Goal: Task Accomplishment & Management: Complete application form

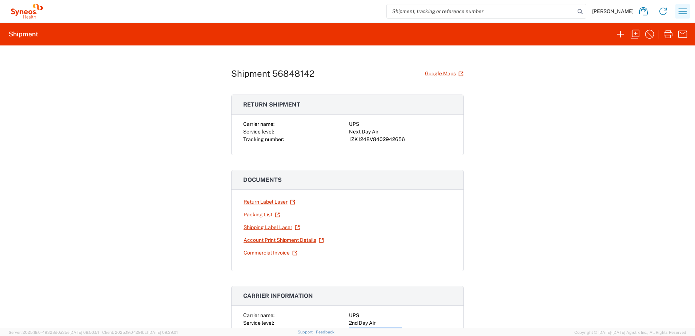
scroll to position [109, 0]
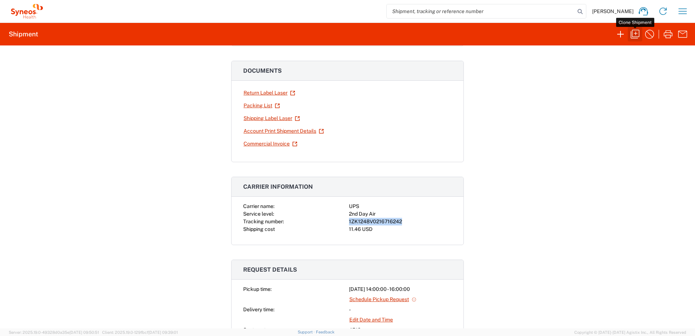
click at [635, 33] on icon "button" at bounding box center [634, 34] width 9 height 9
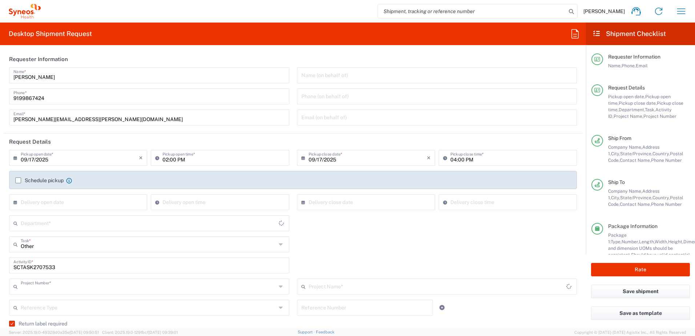
type input "4520 DEPARTMENTAL EXPENSE"
type input "Next Day Air"
type input "[US_STATE]"
type input "[GEOGRAPHIC_DATA]"
type input "Your Packaging"
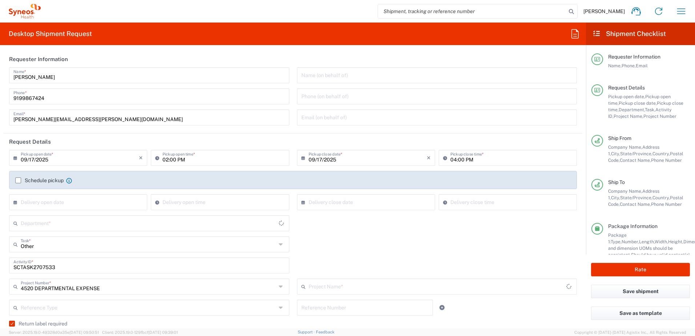
type input "4520 DEPARTMENTAL EXPENSE"
type input "4510"
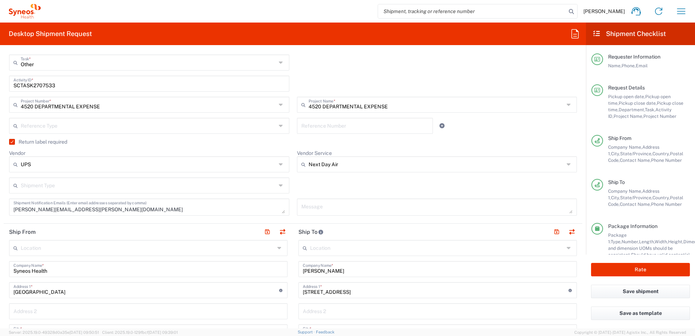
scroll to position [254, 0]
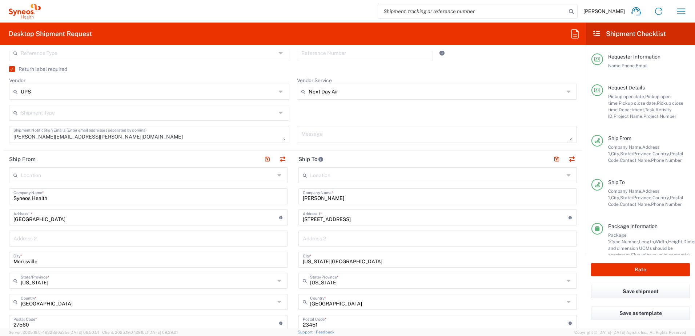
drag, startPoint x: 339, startPoint y: 202, endPoint x: 304, endPoint y: 201, distance: 34.5
click at [304, 201] on div "[PERSON_NAME] Company Name *" at bounding box center [437, 196] width 278 height 16
drag, startPoint x: 334, startPoint y: 201, endPoint x: 290, endPoint y: 198, distance: 43.7
click at [293, 198] on main "Location [PERSON_NAME] LLC-[GEOGRAPHIC_DATA] [GEOGRAPHIC_DATA] [GEOGRAPHIC_DATA…" at bounding box center [437, 319] width 289 height 305
paste input "Logistics / Courier / Mail – Equipment Return for [PERSON_NAME]"
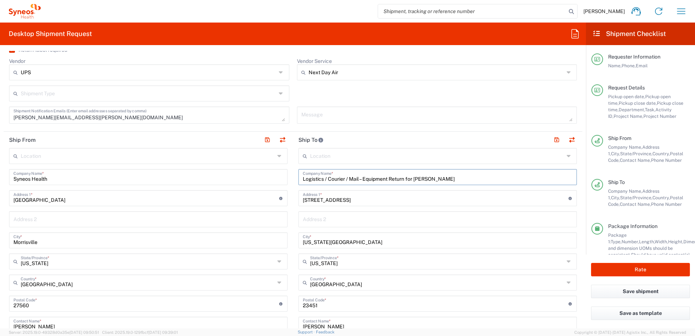
scroll to position [291, 0]
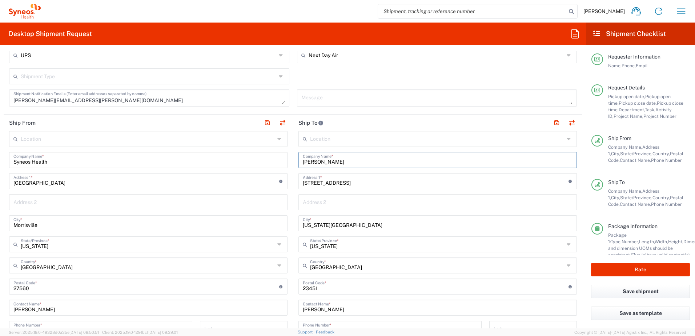
click at [350, 161] on input "[PERSON_NAME]" at bounding box center [438, 159] width 270 height 13
drag, startPoint x: 332, startPoint y: 163, endPoint x: 297, endPoint y: 161, distance: 34.9
click at [298, 161] on div "[PERSON_NAME] Company Name *" at bounding box center [437, 160] width 278 height 16
paste input "[PERSON_NAME]"
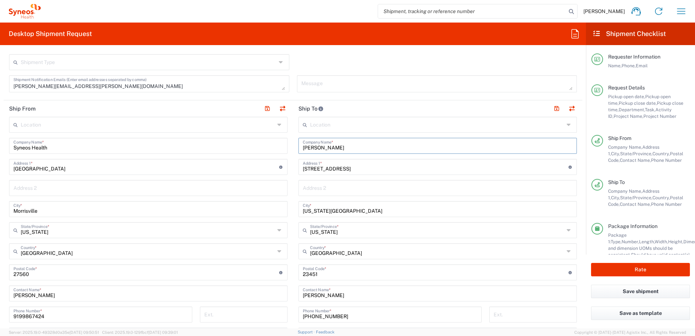
scroll to position [327, 0]
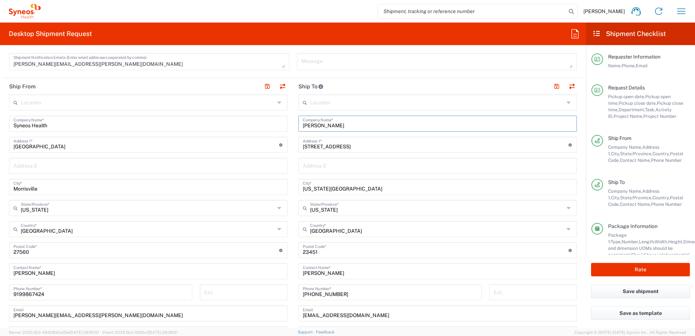
type input "[PERSON_NAME]"
drag, startPoint x: 333, startPoint y: 274, endPoint x: 289, endPoint y: 270, distance: 44.1
click at [289, 271] on div "Ship From Location [PERSON_NAME] LLC-[GEOGRAPHIC_DATA] [GEOGRAPHIC_DATA] [GEOGR…" at bounding box center [293, 240] width 579 height 324
paste input "[PERSON_NAME]"
type input "[PERSON_NAME]"
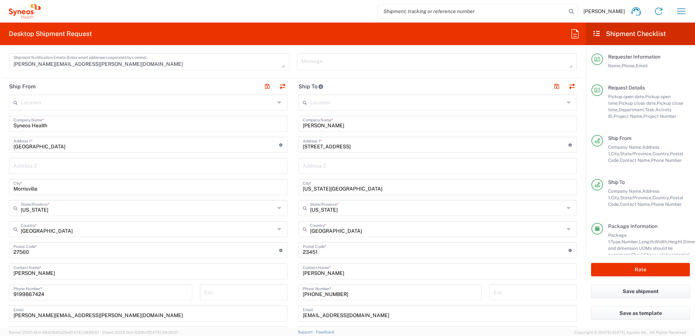
click at [347, 153] on div "Location [PERSON_NAME] LLC-[GEOGRAPHIC_DATA] [GEOGRAPHIC_DATA] [GEOGRAPHIC_DATA…" at bounding box center [437, 246] width 278 height 305
drag, startPoint x: 347, startPoint y: 149, endPoint x: 275, endPoint y: 143, distance: 72.6
click at [275, 143] on div "Ship From Location [PERSON_NAME] LLC-[GEOGRAPHIC_DATA] [GEOGRAPHIC_DATA] [GEOGR…" at bounding box center [293, 240] width 579 height 324
paste input "11016 Ipai C"
type input "11016 Ipai Ct"
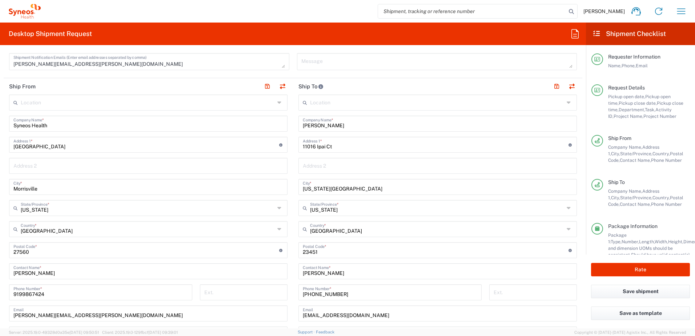
click at [338, 192] on input "[US_STATE][GEOGRAPHIC_DATA]" at bounding box center [438, 186] width 270 height 13
drag, startPoint x: 346, startPoint y: 190, endPoint x: 279, endPoint y: 186, distance: 67.0
click at [279, 186] on div "Ship From Location [PERSON_NAME] LLC-[GEOGRAPHIC_DATA] [GEOGRAPHIC_DATA] [GEOGR…" at bounding box center [293, 240] width 579 height 324
paste input "[GEOGRAPHIC_DATA]"
type input "[GEOGRAPHIC_DATA]"
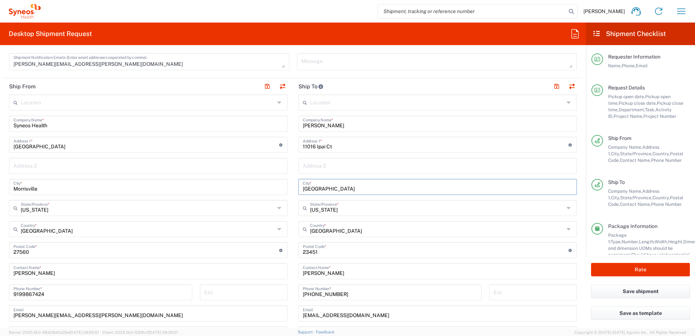
click at [335, 209] on input "[US_STATE]" at bounding box center [437, 207] width 254 height 13
click at [311, 234] on span "[US_STATE]" at bounding box center [434, 235] width 274 height 11
type input "[US_STATE]"
click at [325, 253] on input "undefined" at bounding box center [436, 249] width 266 height 13
drag, startPoint x: 330, startPoint y: 251, endPoint x: 283, endPoint y: 248, distance: 46.3
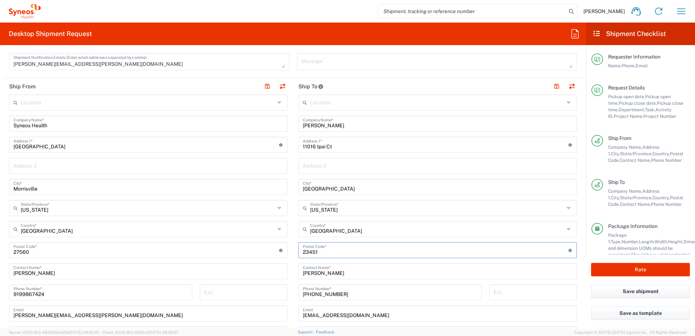
click at [281, 248] on div "Ship From Location [PERSON_NAME] LLC-[GEOGRAPHIC_DATA] [GEOGRAPHIC_DATA] [GEOGR…" at bounding box center [293, 240] width 579 height 324
paste input "92127"
type input "92127"
click at [338, 290] on input "[PHONE_NUMBER]" at bounding box center [390, 291] width 174 height 13
drag, startPoint x: 339, startPoint y: 293, endPoint x: 297, endPoint y: 294, distance: 42.9
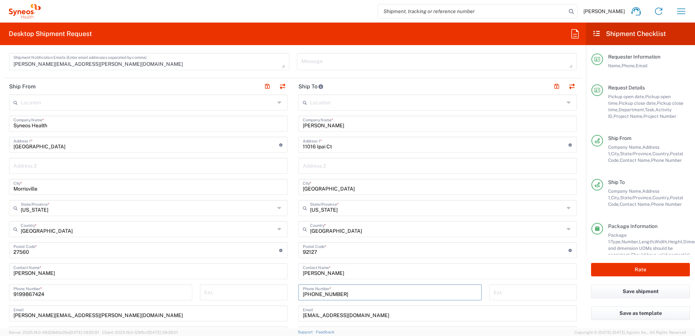
click at [298, 294] on div "[PHONE_NUMBER] Phone Number *" at bounding box center [389, 292] width 183 height 16
paste input "[PHONE_NUMBER]"
type input "[PHONE_NUMBER]"
drag, startPoint x: 360, startPoint y: 314, endPoint x: 293, endPoint y: 316, distance: 67.6
click at [293, 316] on main "Location [PERSON_NAME] LLC-[GEOGRAPHIC_DATA] [GEOGRAPHIC_DATA] [GEOGRAPHIC_DATA…" at bounding box center [437, 246] width 289 height 305
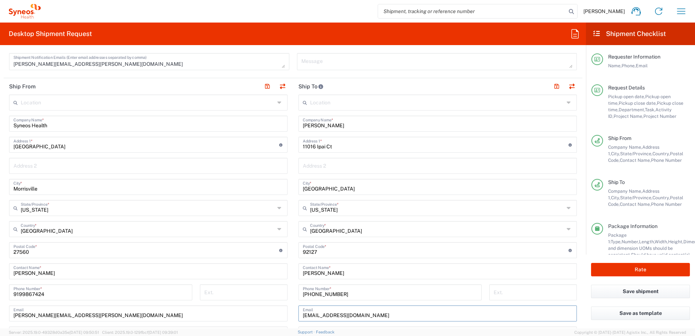
paste input "jandcgrant"
type input "[EMAIL_ADDRESS][DOMAIN_NAME]"
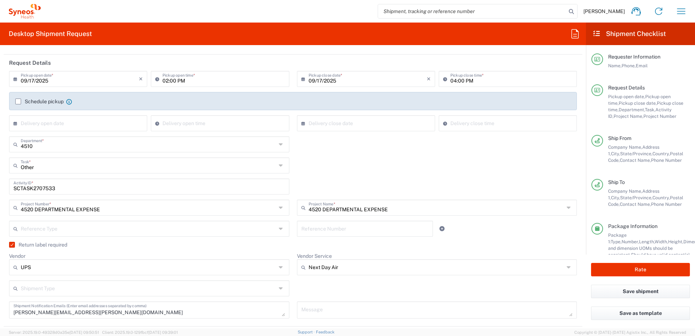
scroll to position [73, 0]
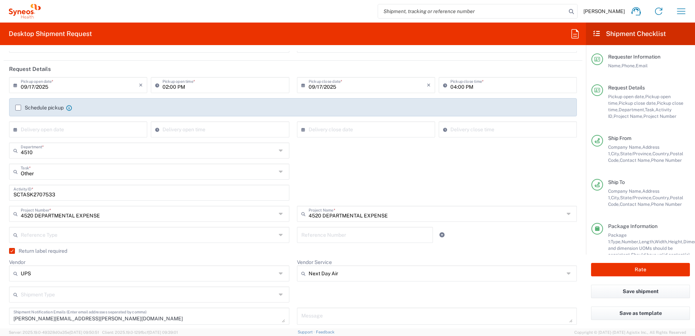
click at [32, 194] on input "SCTASK2707533" at bounding box center [148, 192] width 271 height 13
paste input "15528"
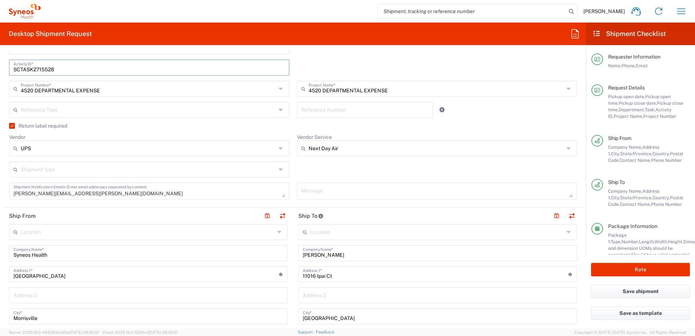
scroll to position [182, 0]
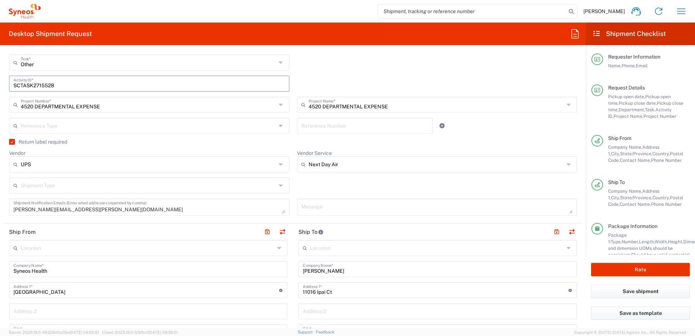
type input "SCTASK2715528"
click at [11, 143] on label "Return label required" at bounding box center [38, 142] width 58 height 6
click at [10, 142] on input "Return label required" at bounding box center [10, 142] width 0 height 0
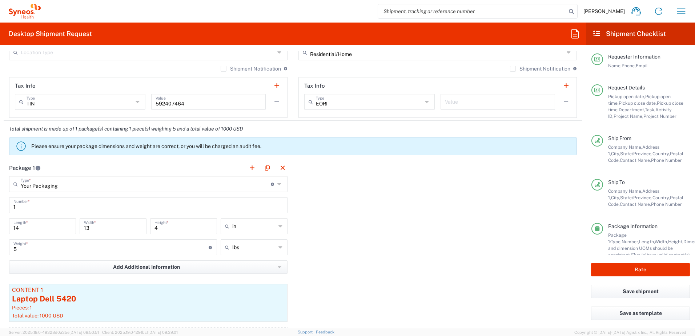
scroll to position [654, 0]
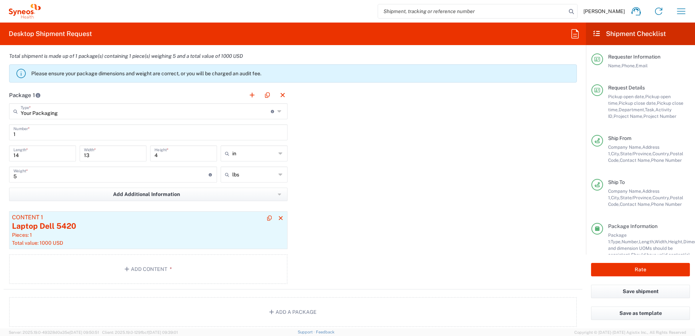
click at [128, 231] on div "Laptop Dell 5420" at bounding box center [148, 226] width 273 height 11
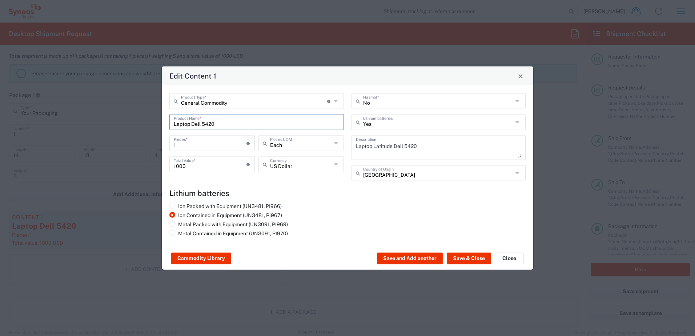
drag, startPoint x: 211, startPoint y: 121, endPoint x: 144, endPoint y: 122, distance: 68.0
click at [148, 123] on div "Edit Content 1 General Commodity Product Type * Document: Paper document genera…" at bounding box center [347, 168] width 695 height 336
click at [144, 122] on div "Edit Content 1 General Commodity Product Type * Document: Paper document genera…" at bounding box center [347, 168] width 695 height 336
click at [229, 118] on input "Laptop Dell 5420" at bounding box center [257, 121] width 166 height 13
drag, startPoint x: 227, startPoint y: 122, endPoint x: 135, endPoint y: 112, distance: 92.5
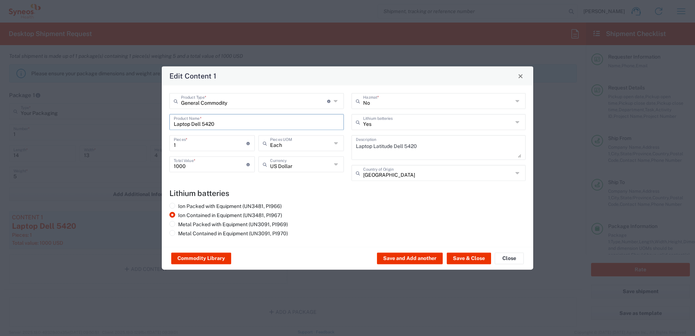
click at [136, 112] on div "Edit Content 1 General Commodity Product Type * Document: Paper document genera…" at bounding box center [347, 168] width 695 height 336
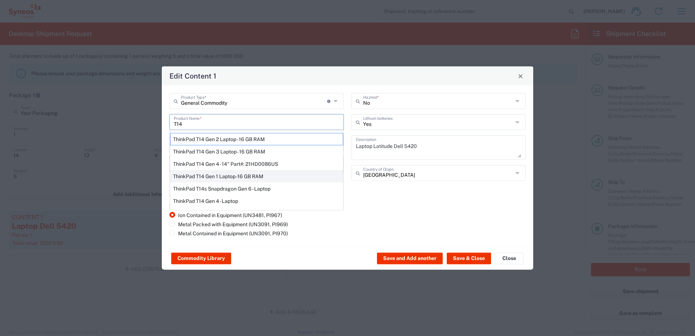
click at [219, 173] on div "ThinkPad T14 Gen 1 Laptop -16 GB RAM" at bounding box center [256, 176] width 173 height 12
type input "ThinkPad T14 Gen 1 Laptop -16 GB RAM"
type textarea "Intel Core i5-10210U- 14"- 512 GB SSD"
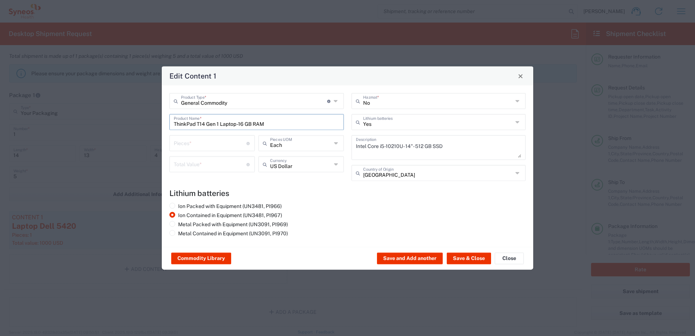
click at [198, 143] on input "number" at bounding box center [210, 142] width 73 height 13
type input "1"
click at [201, 165] on input "number" at bounding box center [210, 163] width 73 height 13
type input "500"
click at [470, 250] on div "Commodity Library Save and Add another Save & Close Close" at bounding box center [347, 258] width 371 height 23
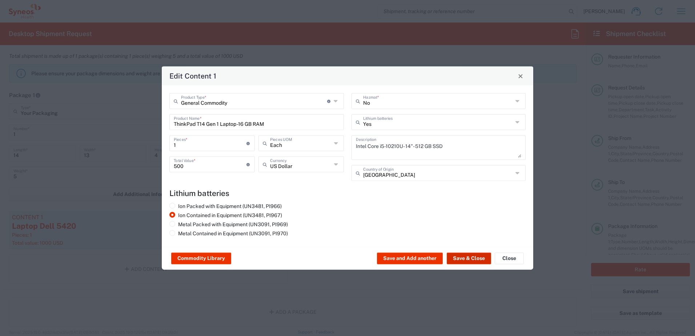
click at [470, 254] on button "Save & Close" at bounding box center [469, 259] width 44 height 12
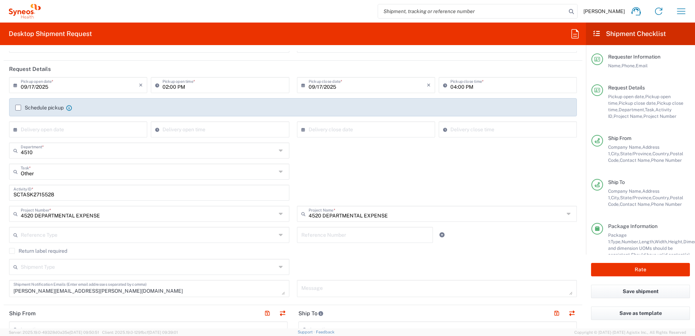
scroll to position [218, 0]
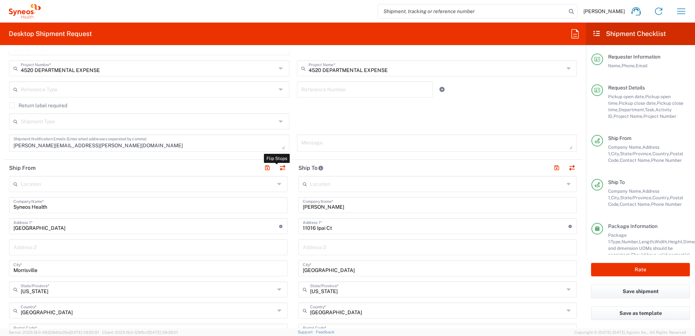
drag, startPoint x: 278, startPoint y: 170, endPoint x: 396, endPoint y: 156, distance: 118.5
click at [278, 170] on button "button" at bounding box center [282, 168] width 10 height 10
type input "[PERSON_NAME]"
type input "11016 Ipai Ct"
type input "[GEOGRAPHIC_DATA]"
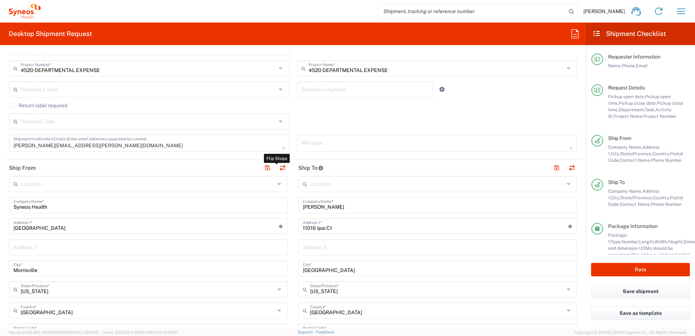
type input "[US_STATE]"
type input "92127"
type input "[PERSON_NAME]"
type input "[PHONE_NUMBER]"
type input "[EMAIL_ADDRESS][DOMAIN_NAME]"
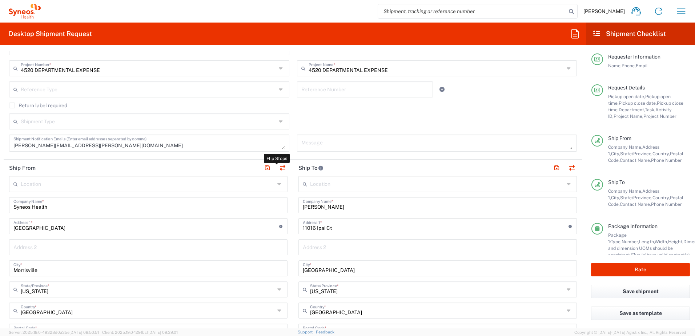
type input "Residential/Home"
type input "EORI"
type input "Syneos Health"
type input "[GEOGRAPHIC_DATA]"
type input "Morrisville"
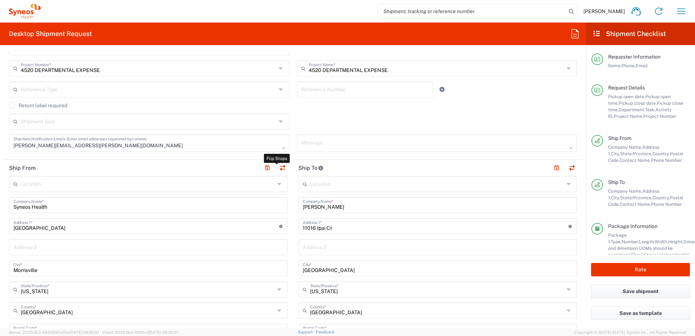
type input "[US_STATE]"
type input "27560"
type input "[PERSON_NAME]"
type input "9199867424"
type input "[PERSON_NAME][EMAIL_ADDRESS][PERSON_NAME][DOMAIN_NAME]"
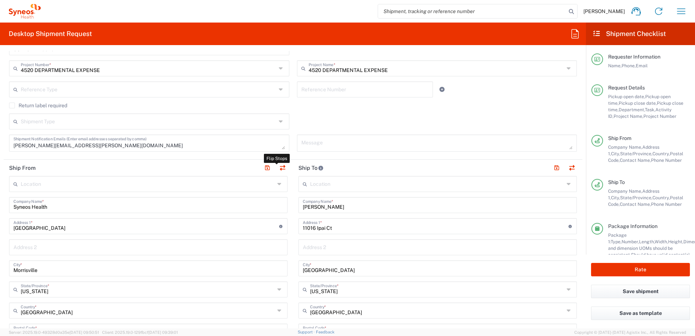
type input "TIN"
type input "592407464"
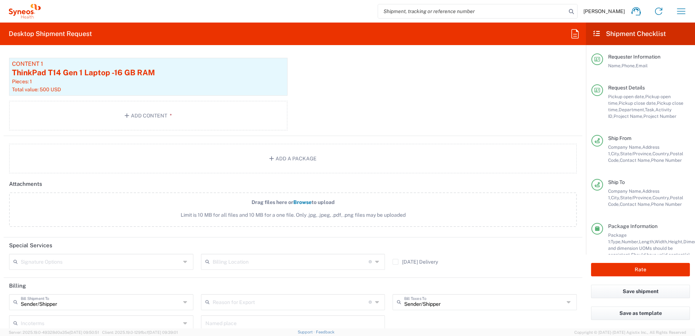
scroll to position [865, 0]
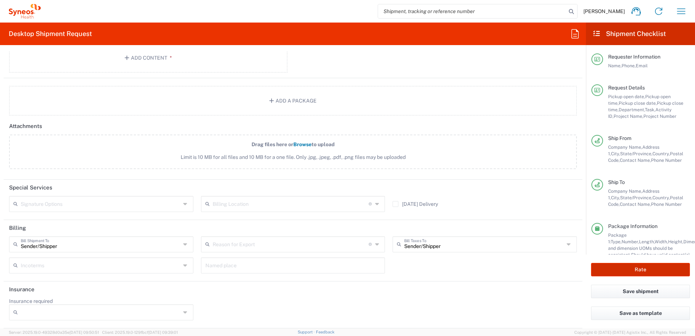
click at [623, 265] on button "Rate" at bounding box center [640, 269] width 99 height 13
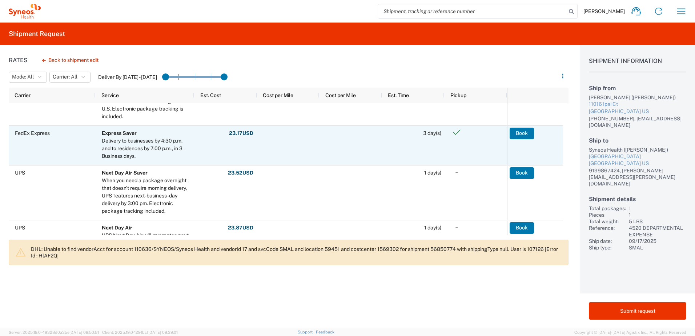
scroll to position [327, 0]
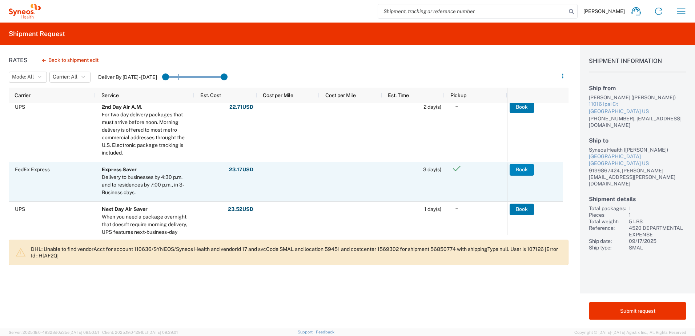
click at [527, 168] on button "Book" at bounding box center [521, 170] width 24 height 12
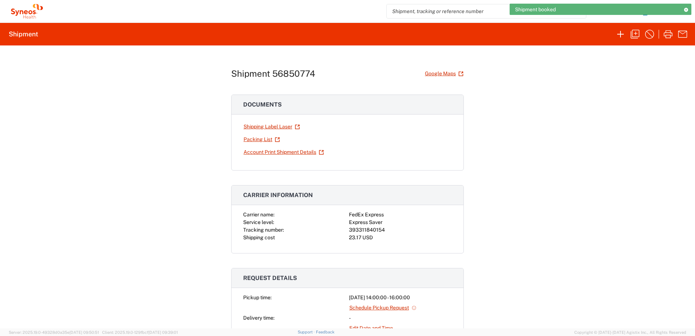
click at [358, 230] on div "393311840154" at bounding box center [400, 230] width 103 height 8
copy div "393311840154"
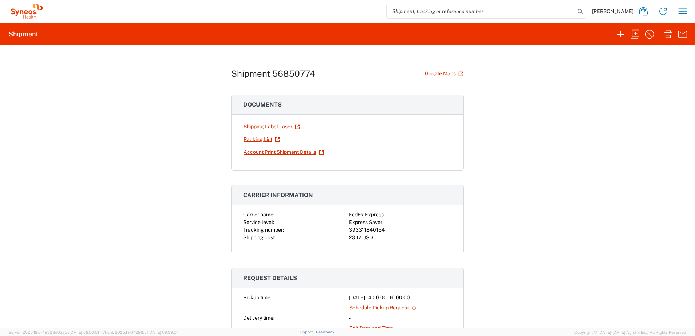
click at [574, 140] on div "Shipment 56850774 Google Maps Documents Shipping Label Laser Packing List Accou…" at bounding box center [347, 186] width 695 height 283
click at [667, 37] on icon "button" at bounding box center [668, 34] width 12 height 12
